Goal: Ask a question

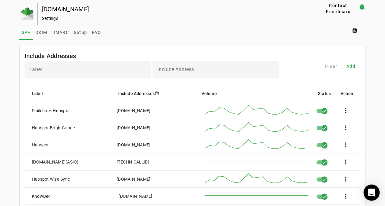
click at [374, 191] on icon "Open Intercom Messenger" at bounding box center [371, 193] width 8 height 8
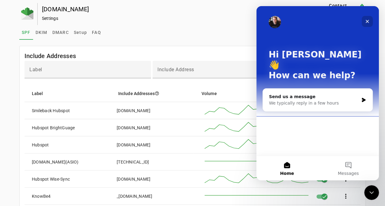
click at [367, 20] on icon "Close" at bounding box center [366, 21] width 5 height 5
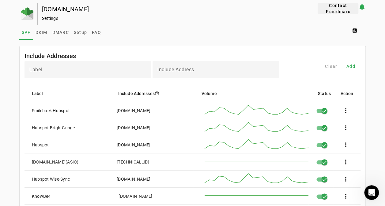
click at [338, 5] on span "Contact Fraudmarc" at bounding box center [338, 8] width 36 height 12
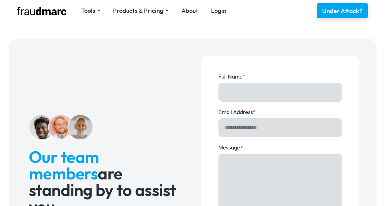
click at [234, 92] on input "Full Name *" at bounding box center [280, 92] width 124 height 19
type input "**********"
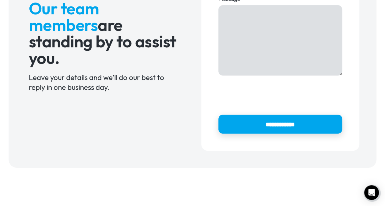
scroll to position [153, 0]
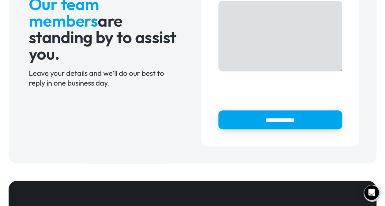
type input "**********"
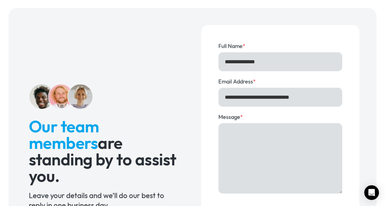
scroll to position [0, 0]
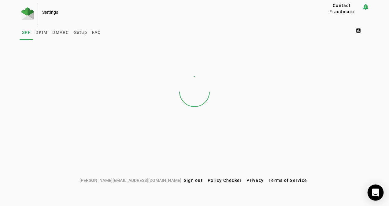
click at [376, 193] on icon "Open Intercom Messenger" at bounding box center [375, 193] width 7 height 8
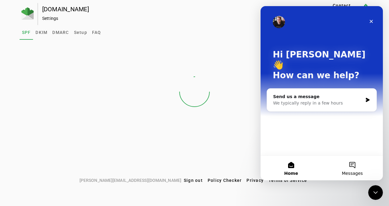
click at [354, 170] on button "Messages" at bounding box center [352, 168] width 61 height 24
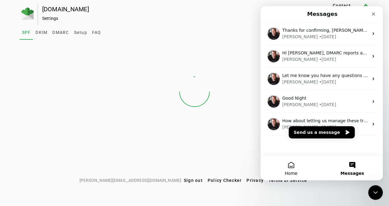
click at [286, 168] on button "Home" at bounding box center [291, 168] width 61 height 24
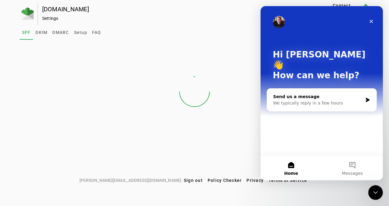
click at [297, 94] on div "Send us a message" at bounding box center [318, 97] width 90 height 6
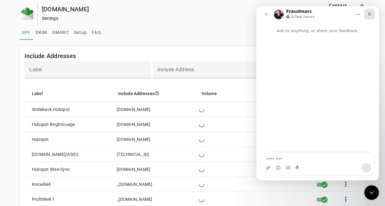
click at [368, 14] on icon "Close" at bounding box center [368, 14] width 3 height 3
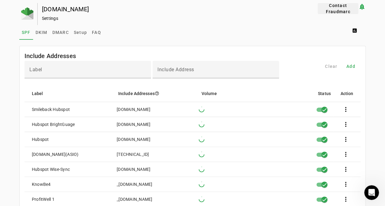
click at [339, 5] on span "Contact Fraudmarc" at bounding box center [338, 8] width 36 height 12
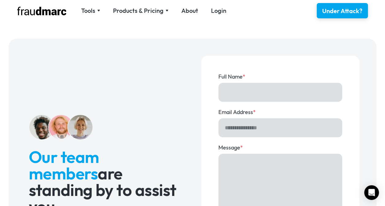
click at [234, 95] on input "Full Name *" at bounding box center [280, 92] width 124 height 19
type input "**********"
